Goal: Task Accomplishment & Management: Complete application form

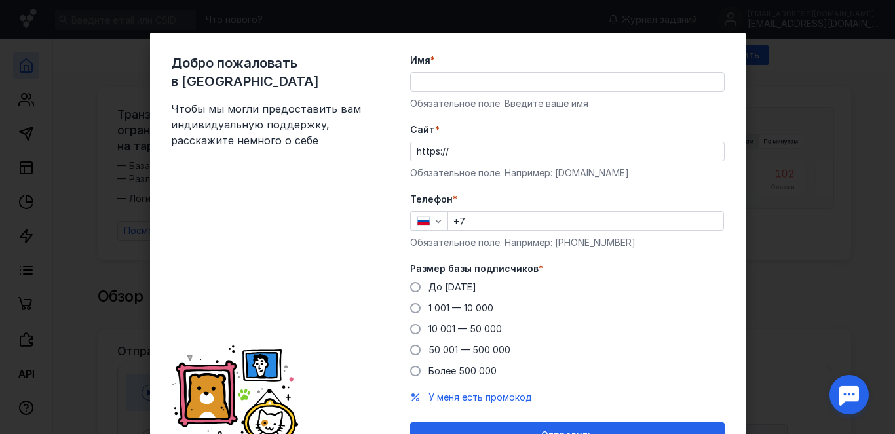
click at [462, 81] on input "Имя *" at bounding box center [567, 82] width 313 height 18
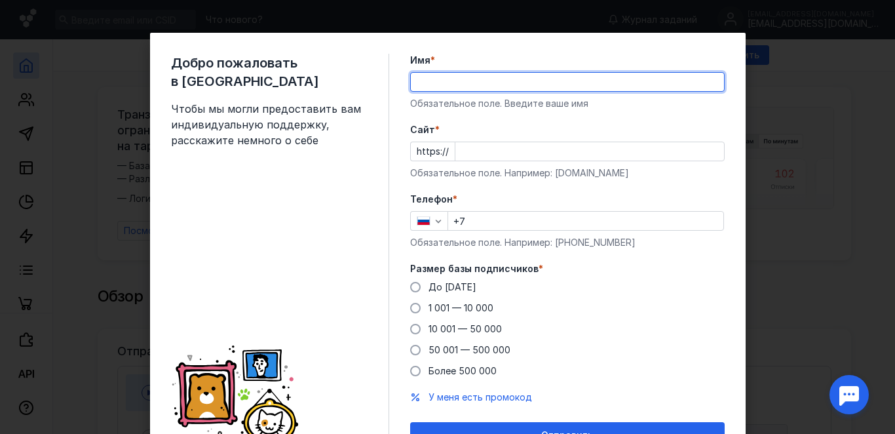
type input "[PERSON_NAME]"
type input "[PHONE_NUMBER]"
drag, startPoint x: 447, startPoint y: 84, endPoint x: 626, endPoint y: 58, distance: 180.7
click at [626, 58] on div "Имя * [PERSON_NAME] Обязательное поле. Введите ваше имя" at bounding box center [567, 82] width 314 height 56
type input "[PERSON_NAME]"
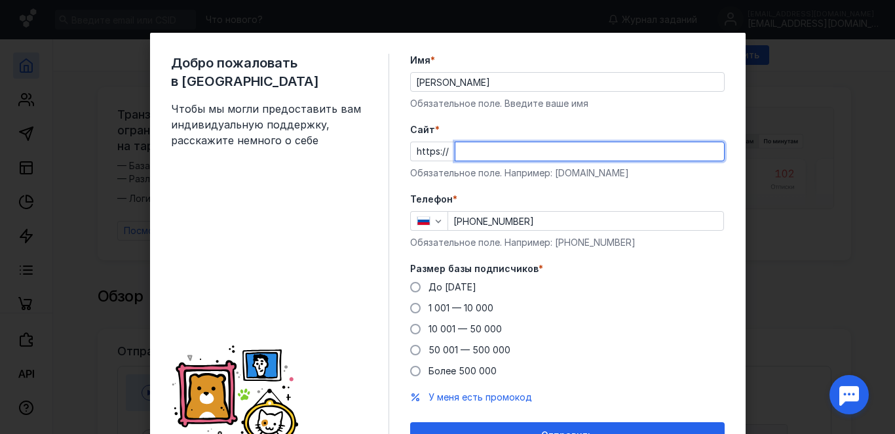
click at [540, 158] on input "Cайт *" at bounding box center [589, 151] width 269 height 18
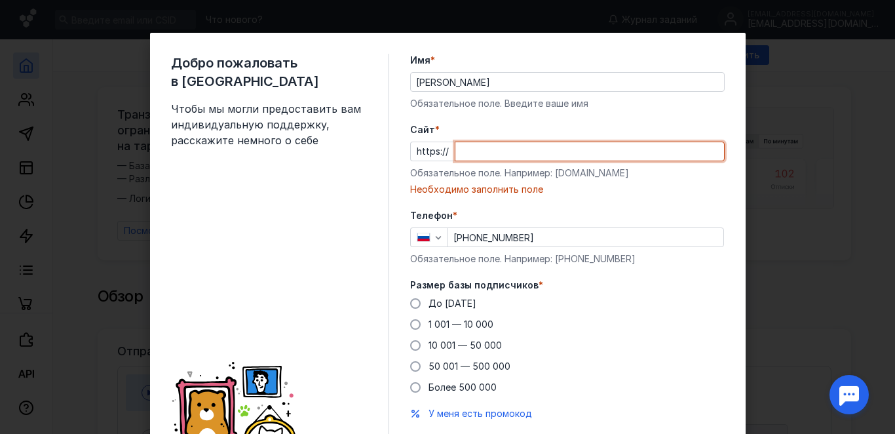
paste input "[DOMAIN_NAME][URL]"
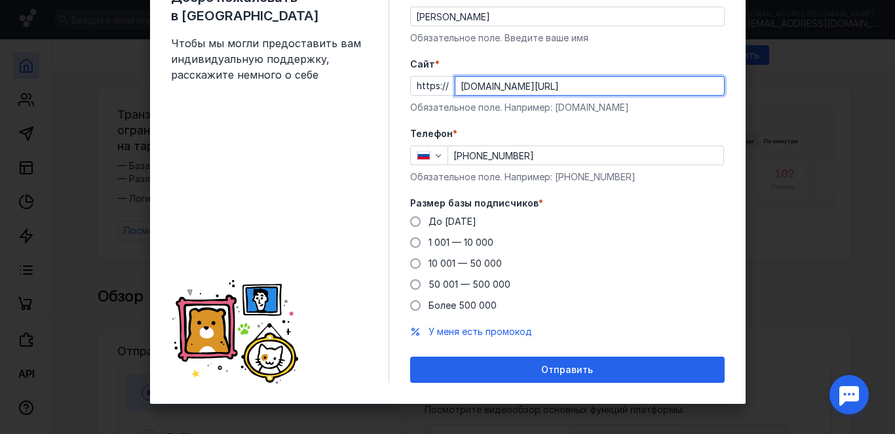
scroll to position [68, 0]
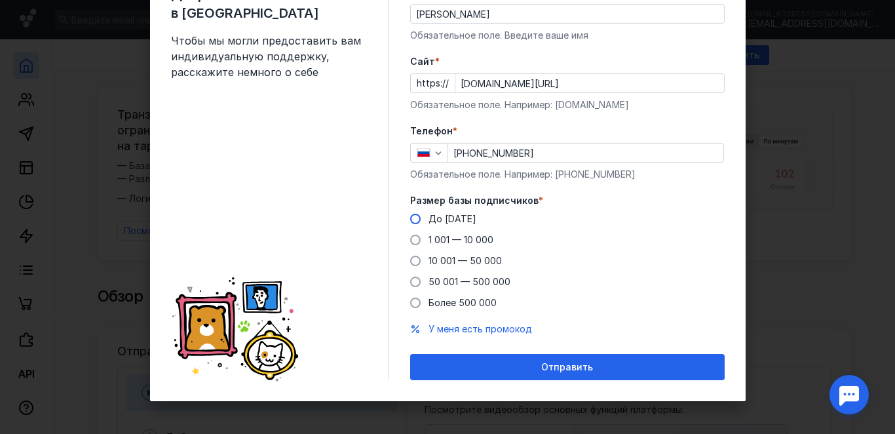
click at [413, 221] on span at bounding box center [415, 219] width 10 height 10
click at [0, 0] on input "До [DATE]" at bounding box center [0, 0] width 0 height 0
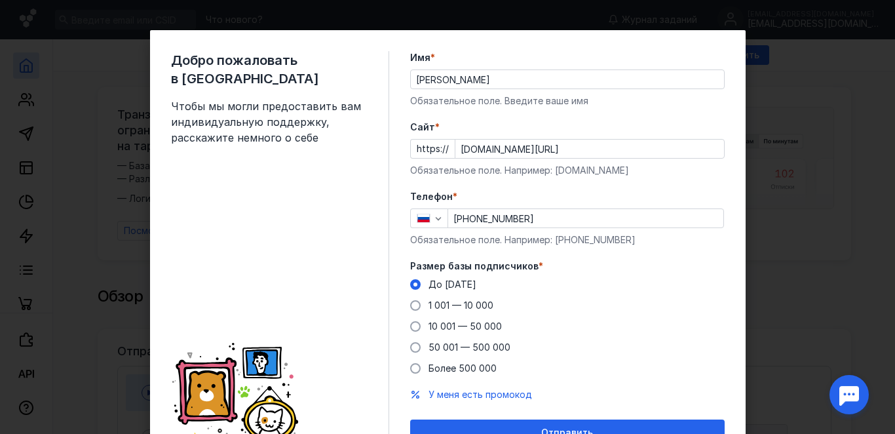
click at [546, 147] on input "[DOMAIN_NAME][URL]" at bounding box center [589, 149] width 269 height 18
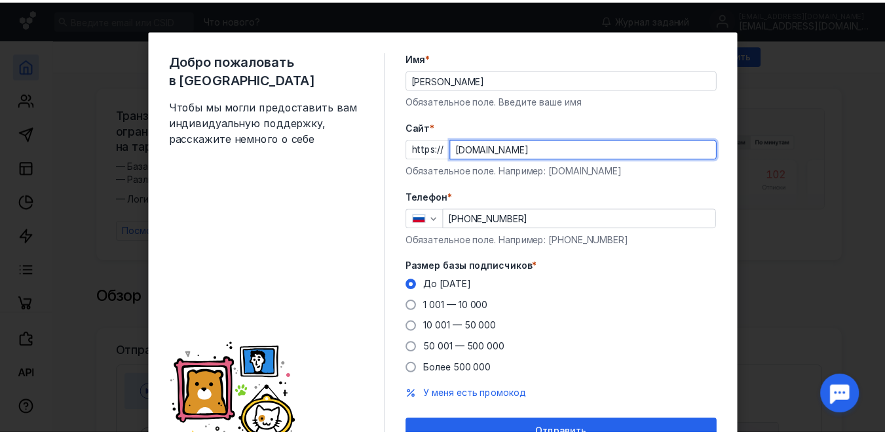
scroll to position [68, 0]
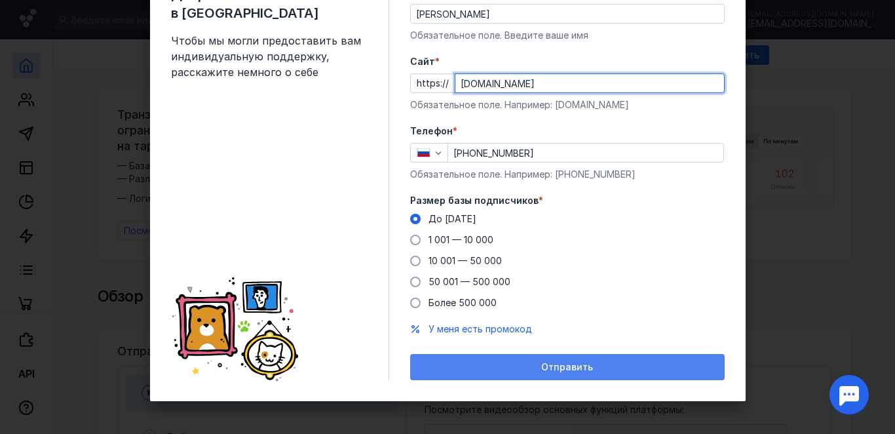
type input "[DOMAIN_NAME]"
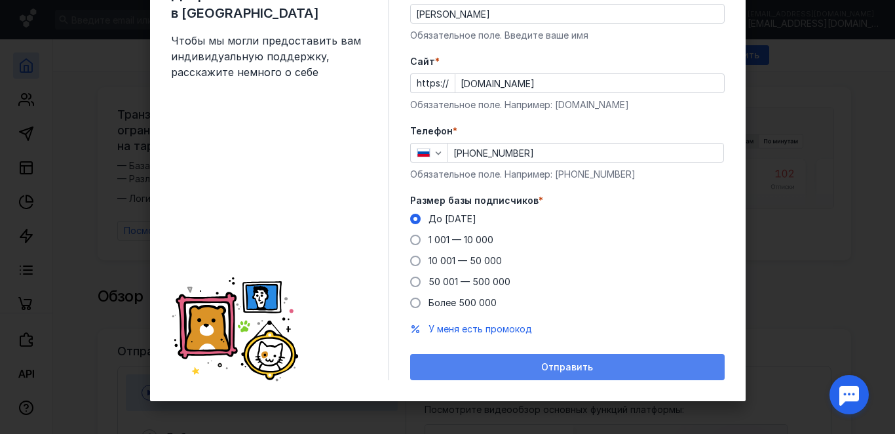
click at [500, 362] on div "Отправить" at bounding box center [567, 367] width 301 height 11
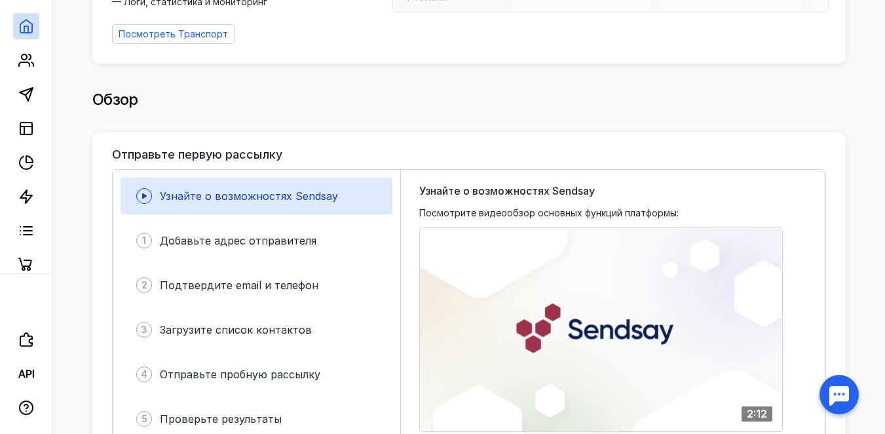
scroll to position [0, 0]
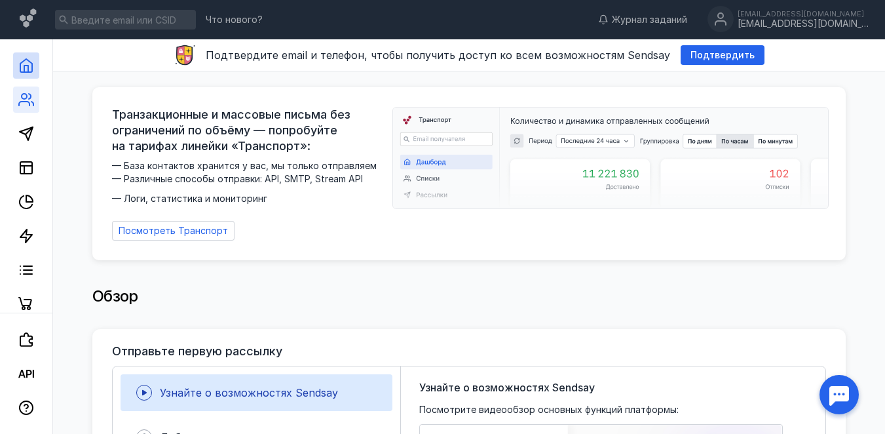
click at [29, 108] on link at bounding box center [26, 99] width 26 height 26
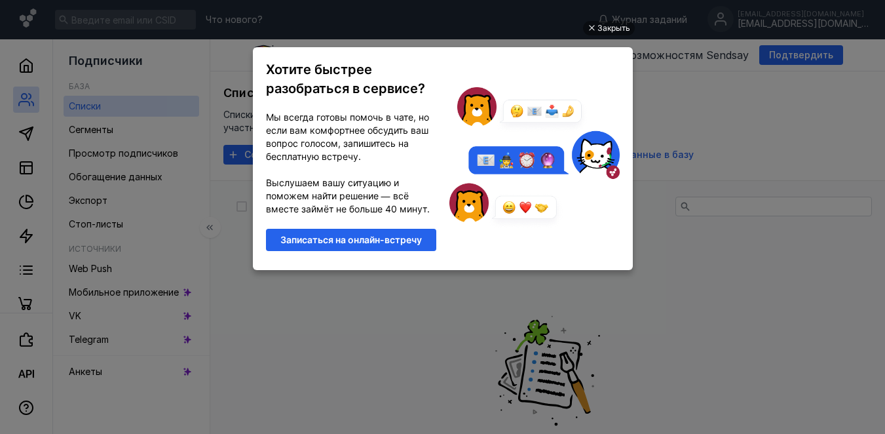
click at [743, 340] on ul "Закрыть Хотите быстрее разобраться в сервисе? Мы всегда готовы помочь в чате, н…" at bounding box center [442, 218] width 885 height 434
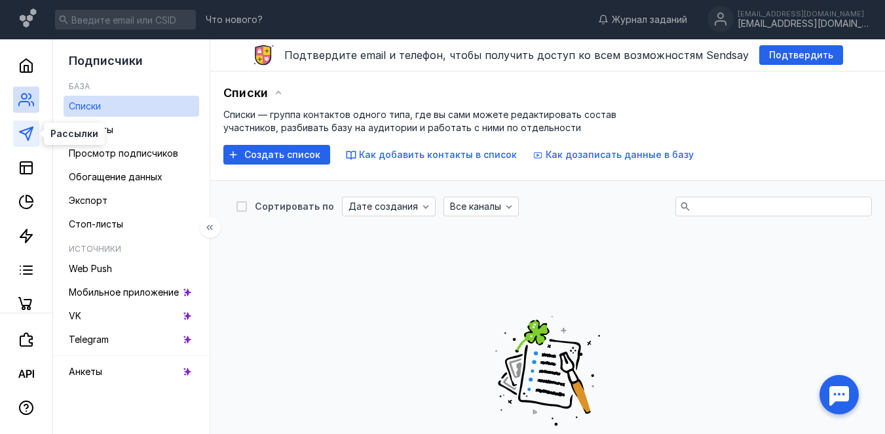
click at [26, 135] on polygon at bounding box center [26, 133] width 13 height 13
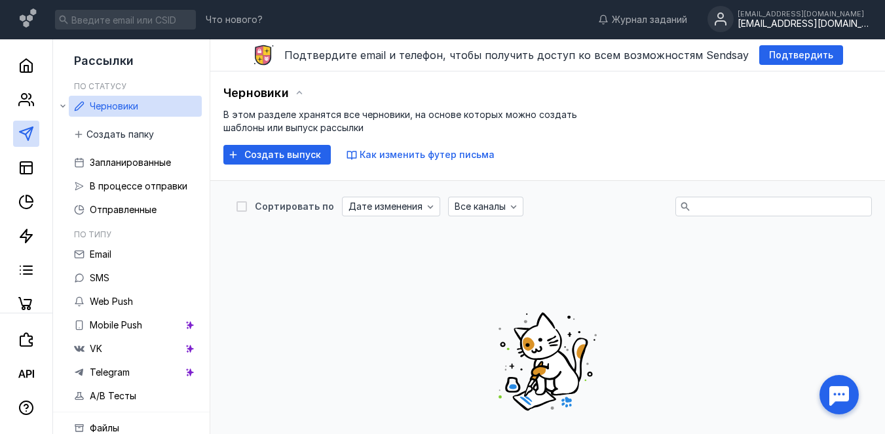
click at [810, 18] on div "[EMAIL_ADDRESS][DOMAIN_NAME]" at bounding box center [803, 14] width 131 height 8
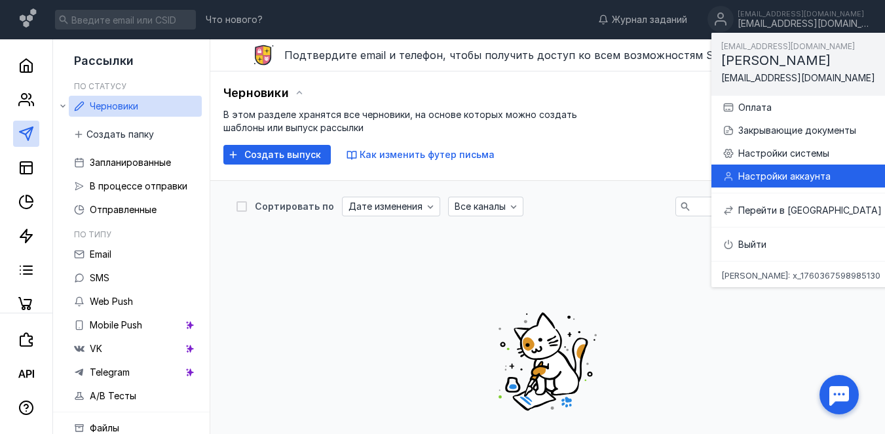
click at [772, 175] on div "Настройки аккаунта" at bounding box center [815, 176] width 155 height 13
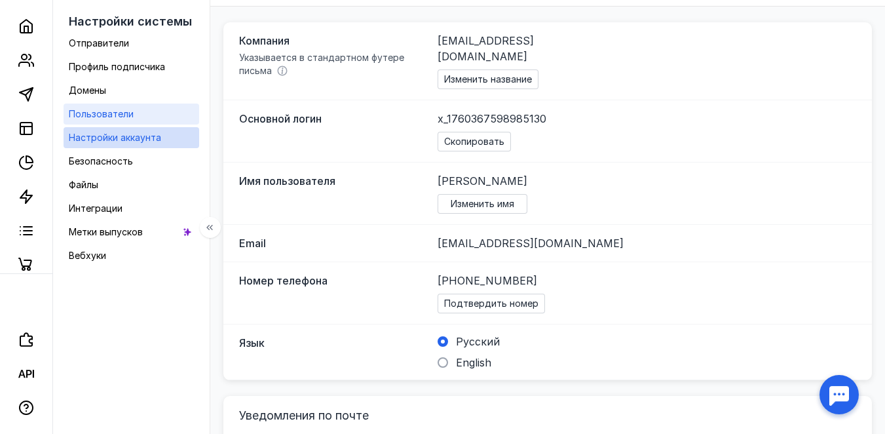
scroll to position [66, 0]
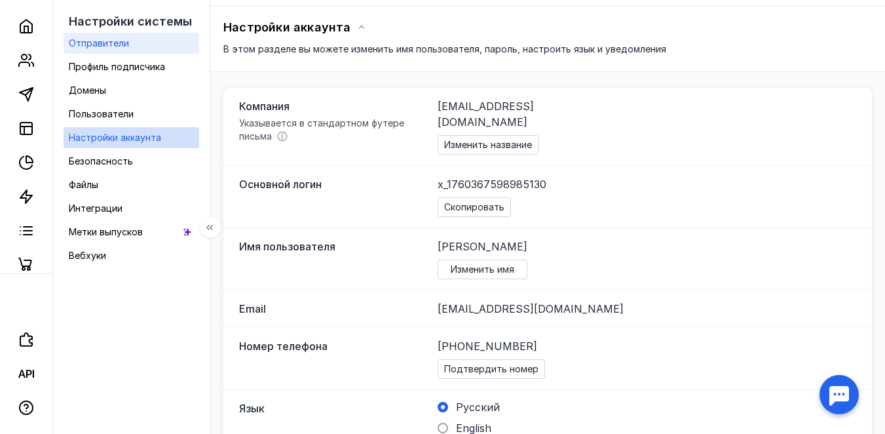
click at [119, 44] on span "Отправители" at bounding box center [99, 42] width 60 height 11
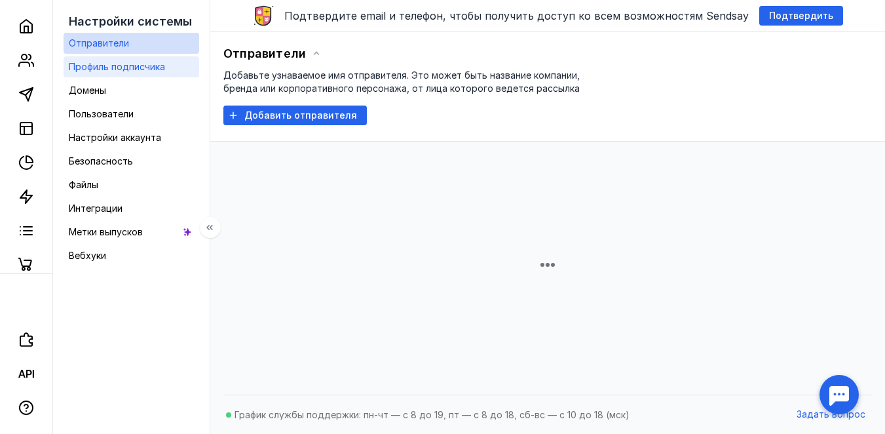
scroll to position [66, 0]
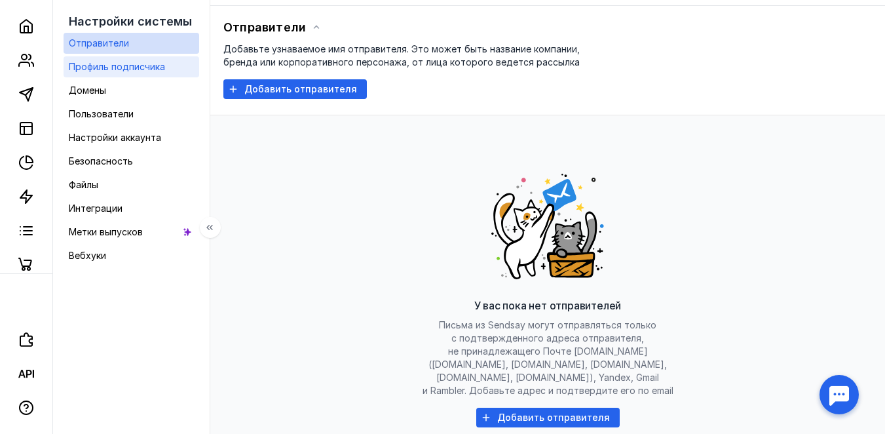
click at [155, 69] on span "Профиль подписчика" at bounding box center [117, 66] width 96 height 11
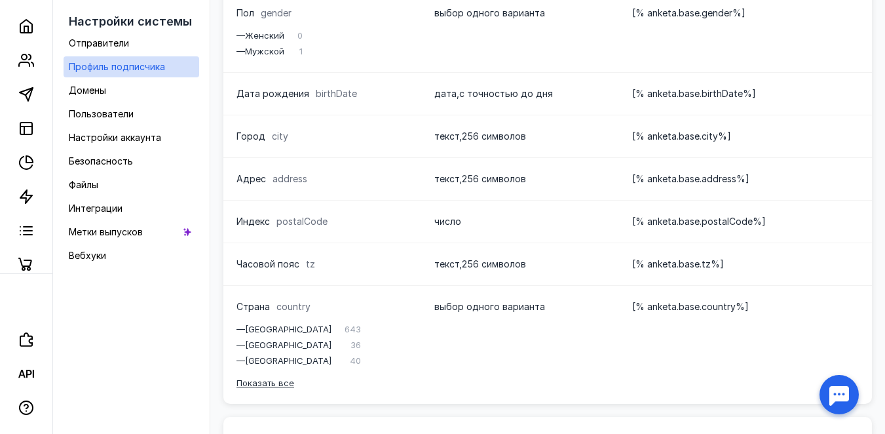
scroll to position [197, 0]
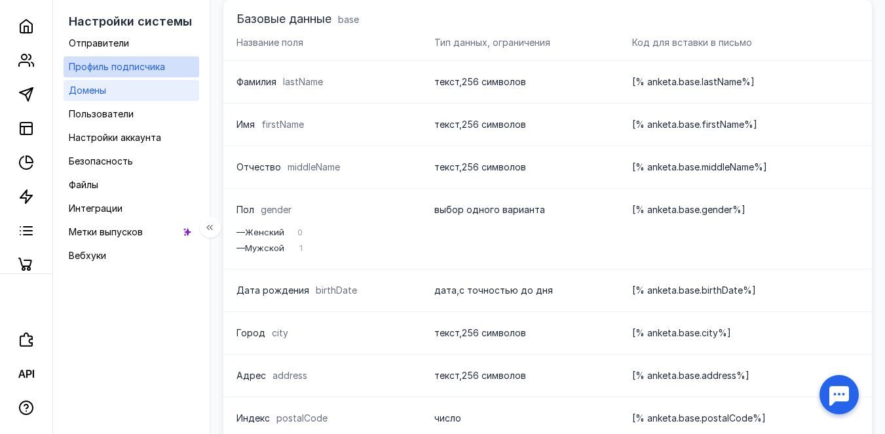
click at [117, 94] on link "Домены" at bounding box center [132, 90] width 136 height 21
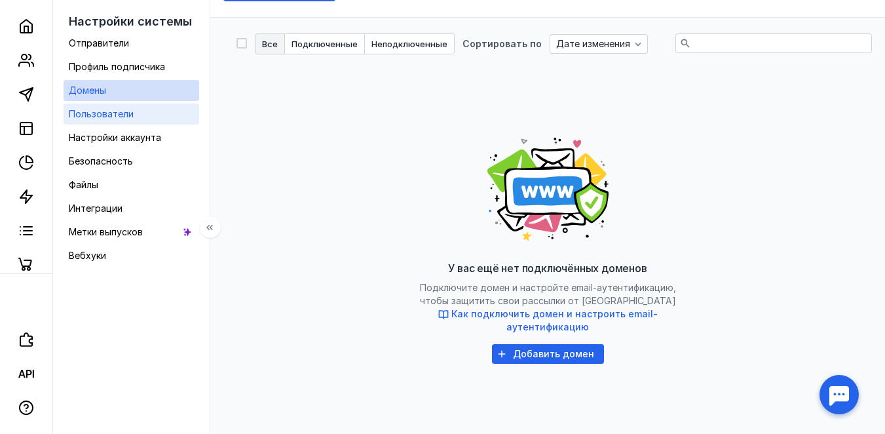
scroll to position [197, 0]
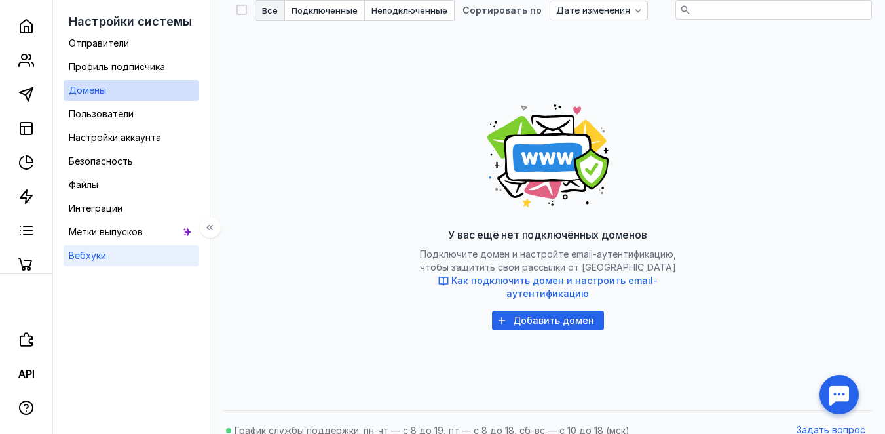
click at [106, 250] on span "Вебхуки" at bounding box center [87, 255] width 37 height 11
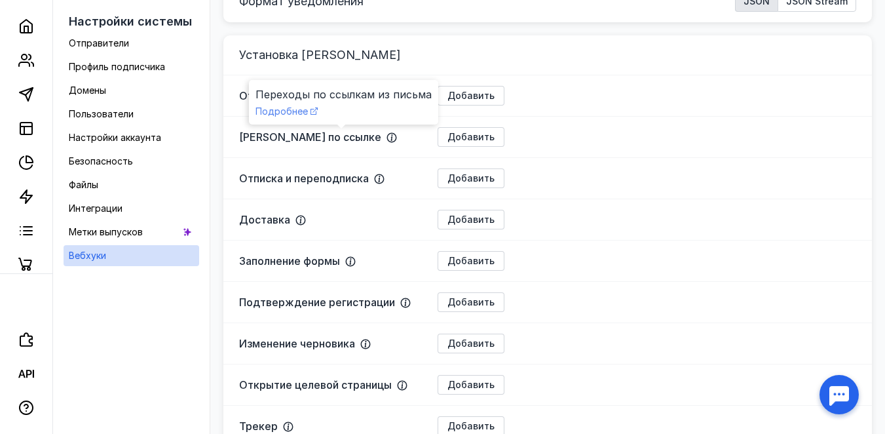
click at [292, 107] on span "Подробнее" at bounding box center [281, 110] width 52 height 11
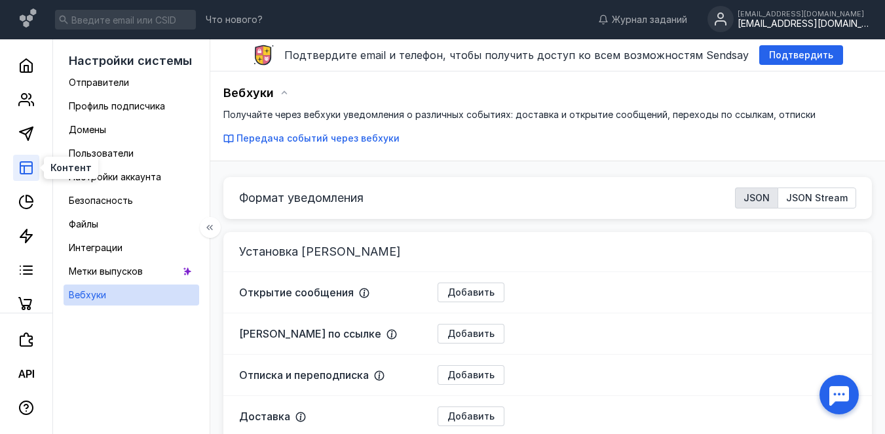
click at [27, 172] on icon at bounding box center [26, 168] width 16 height 16
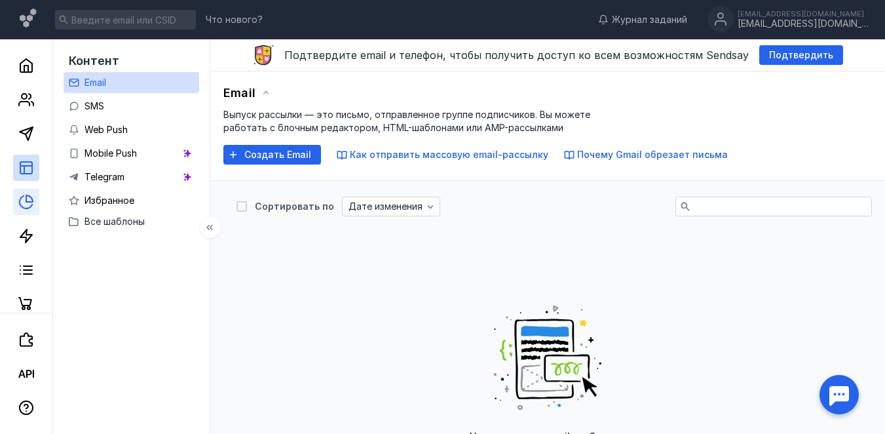
click at [35, 202] on link at bounding box center [26, 202] width 26 height 26
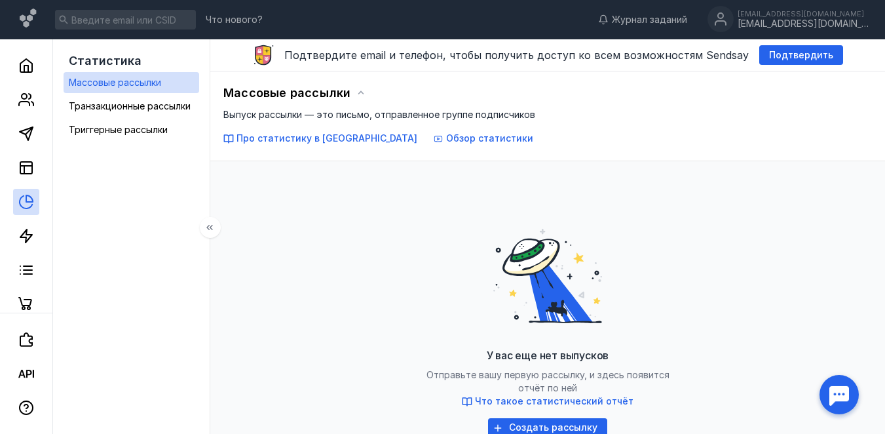
scroll to position [5, 0]
click at [27, 67] on icon at bounding box center [26, 61] width 16 height 16
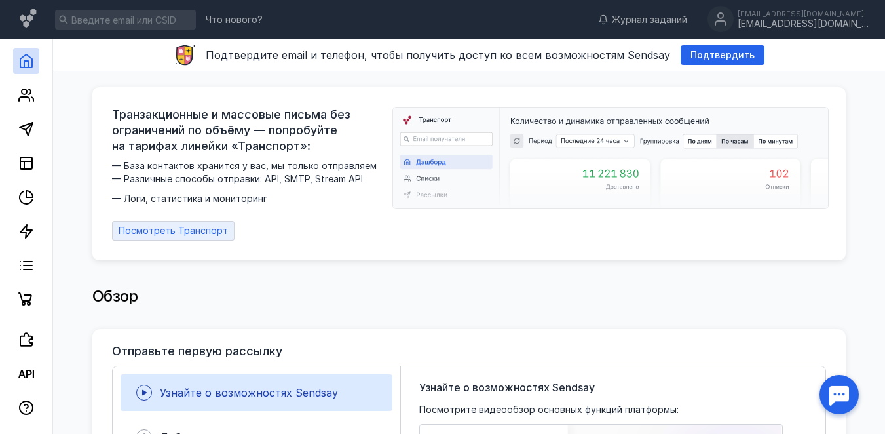
click at [212, 228] on span "Посмотреть Транспорт" at bounding box center [173, 230] width 109 height 11
